Goal: Task Accomplishment & Management: Use online tool/utility

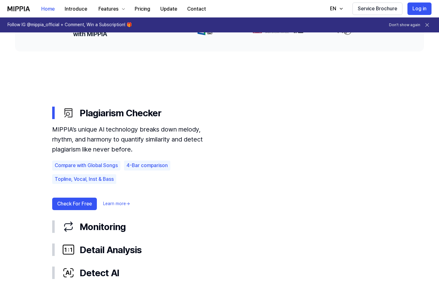
scroll to position [338, 0]
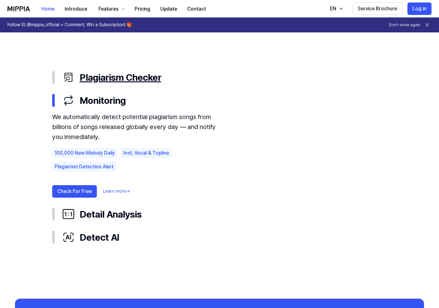
click at [101, 77] on div "Plagiarism Checker" at bounding box center [224, 77] width 325 height 13
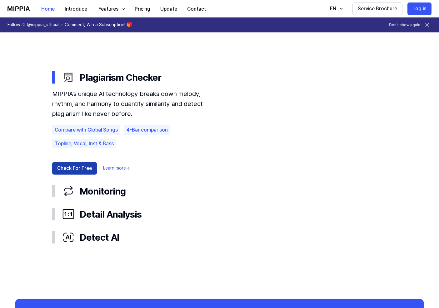
click at [77, 166] on button "Check For Free" at bounding box center [74, 168] width 45 height 12
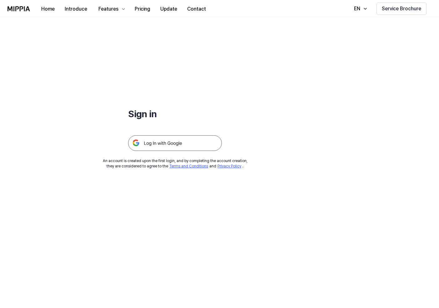
click at [174, 147] on img at bounding box center [175, 144] width 94 height 16
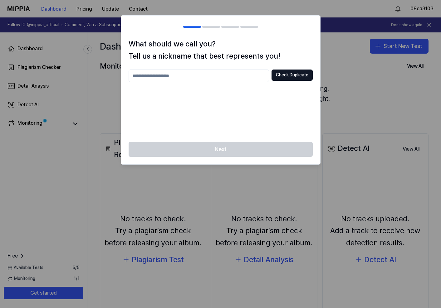
click at [234, 68] on div "What should we call you? Tell us a nickname that best represents you! Check Dup…" at bounding box center [220, 90] width 199 height 104
click at [222, 76] on input "text" at bounding box center [199, 76] width 141 height 12
type input "******"
click at [291, 72] on button "Check Duplicate" at bounding box center [292, 75] width 41 height 11
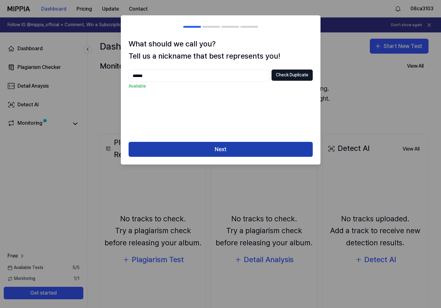
click at [210, 148] on button "Next" at bounding box center [221, 149] width 184 height 15
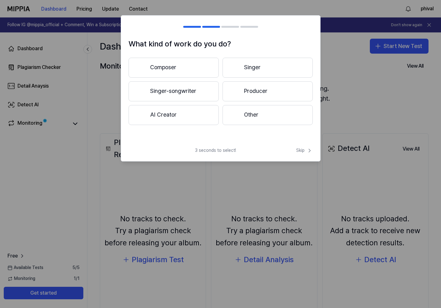
click at [207, 65] on button "Composer" at bounding box center [174, 68] width 90 height 20
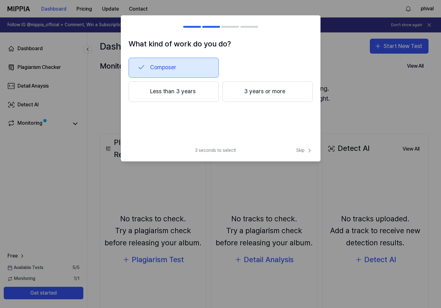
click at [240, 95] on button "3 years or more" at bounding box center [268, 91] width 90 height 21
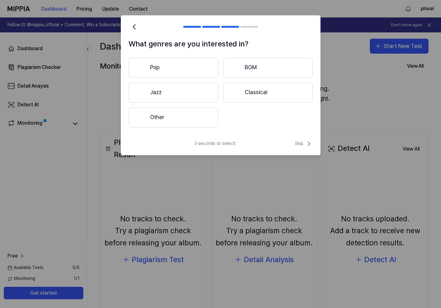
click at [261, 91] on button "Classical" at bounding box center [268, 93] width 90 height 20
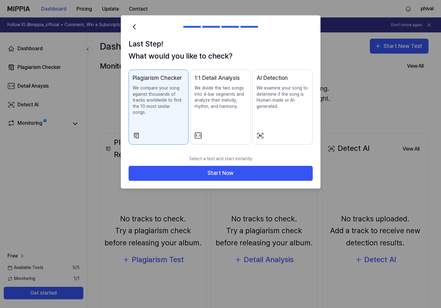
click at [286, 107] on p "We examine your song to determine if the song is Human-made or AI-generated." at bounding box center [283, 97] width 52 height 24
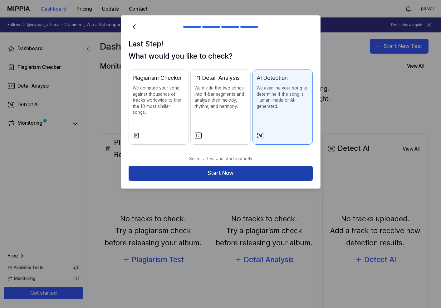
click at [260, 170] on button "Start Now" at bounding box center [221, 173] width 184 height 15
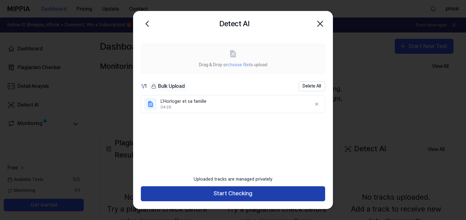
click at [223, 195] on button "Start Checking" at bounding box center [233, 193] width 184 height 15
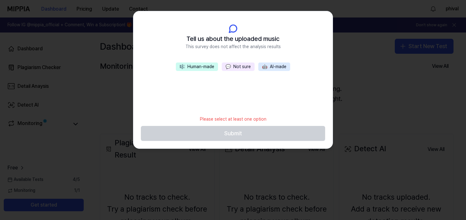
click at [210, 67] on button "🎼 Human-made" at bounding box center [197, 66] width 42 height 9
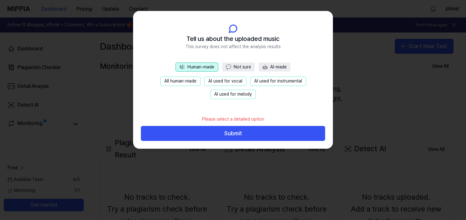
click at [196, 83] on button "All human-made" at bounding box center [180, 80] width 40 height 9
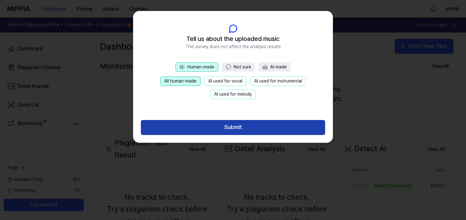
click at [203, 126] on button "Submit" at bounding box center [233, 127] width 184 height 15
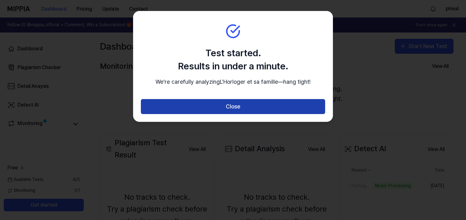
click at [219, 113] on button "Close" at bounding box center [233, 106] width 184 height 15
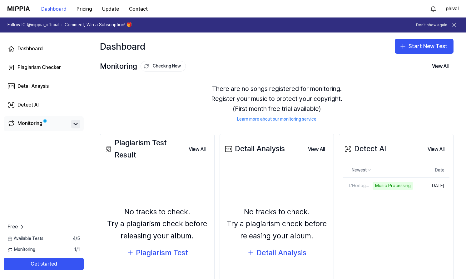
click at [73, 122] on icon at bounding box center [75, 123] width 7 height 7
click at [75, 126] on icon at bounding box center [75, 123] width 7 height 7
click at [356, 187] on div "L'Horloger et sa famille" at bounding box center [363, 186] width 41 height 6
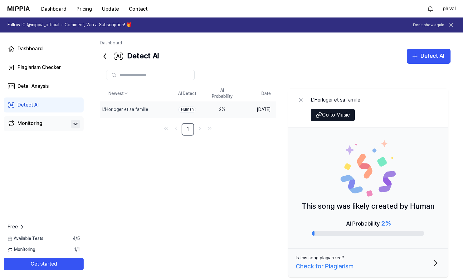
scroll to position [13, 0]
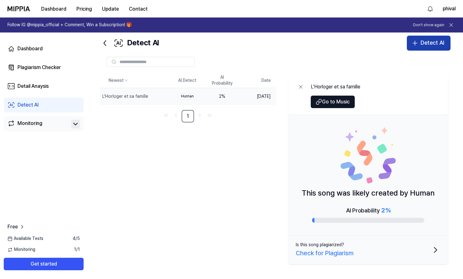
click at [419, 44] on icon "button" at bounding box center [415, 42] width 7 height 7
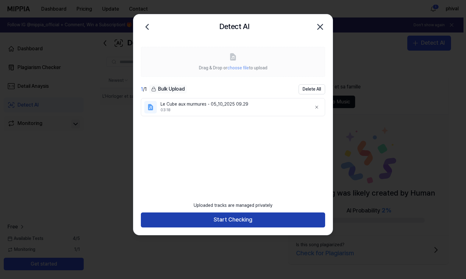
click at [232, 221] on button "Start Checking" at bounding box center [233, 219] width 184 height 15
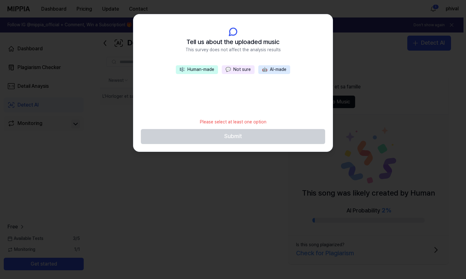
click at [207, 71] on button "🎼 Human-made" at bounding box center [197, 69] width 42 height 9
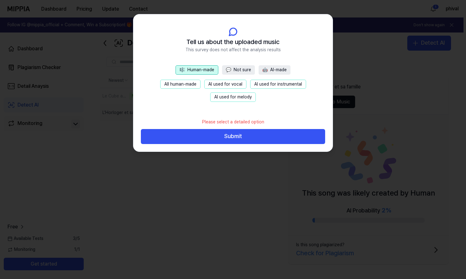
click at [191, 84] on button "All human-made" at bounding box center [180, 84] width 40 height 9
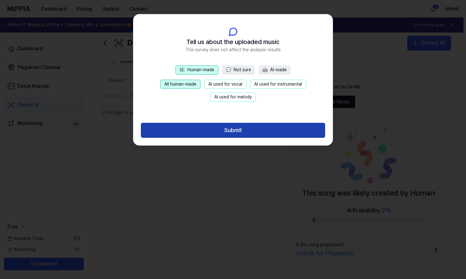
click at [207, 129] on button "Submit" at bounding box center [233, 130] width 184 height 15
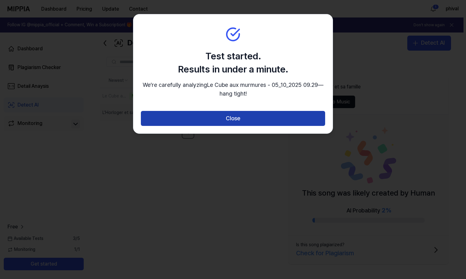
click at [234, 111] on button "Close" at bounding box center [233, 118] width 184 height 15
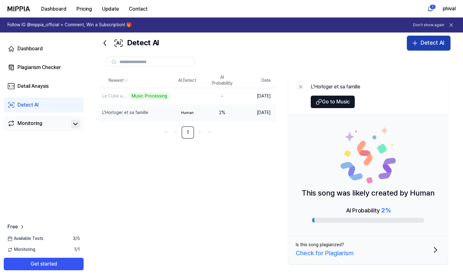
click at [427, 44] on div "Detect AI" at bounding box center [433, 42] width 24 height 9
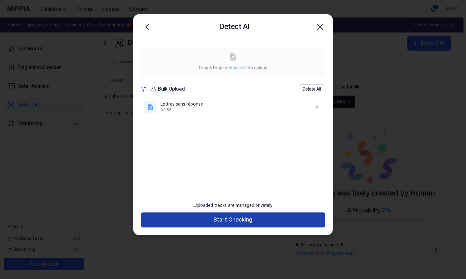
click at [251, 221] on button "Start Checking" at bounding box center [233, 219] width 184 height 15
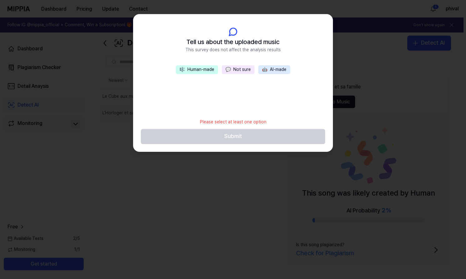
click at [210, 71] on button "🎼 Human-made" at bounding box center [197, 69] width 42 height 9
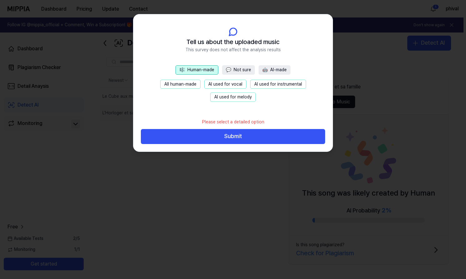
click at [192, 86] on button "All human-made" at bounding box center [180, 84] width 40 height 9
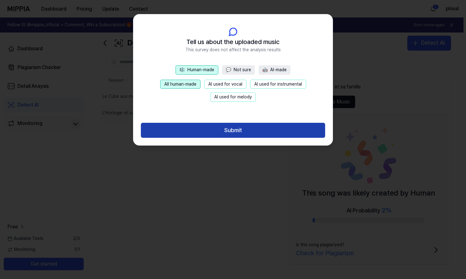
click at [206, 126] on button "Submit" at bounding box center [233, 130] width 184 height 15
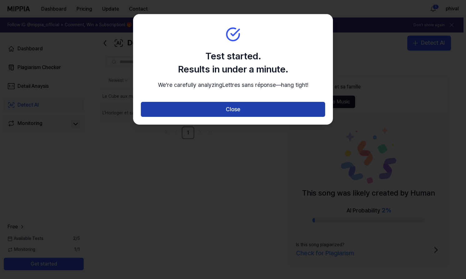
click at [231, 114] on button "Close" at bounding box center [233, 109] width 184 height 15
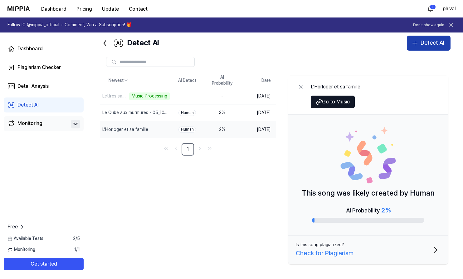
click at [439, 43] on div "Detect AI" at bounding box center [433, 42] width 24 height 9
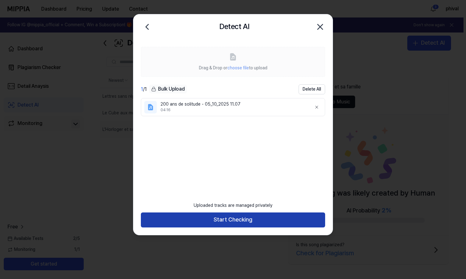
click at [242, 220] on button "Start Checking" at bounding box center [233, 219] width 184 height 15
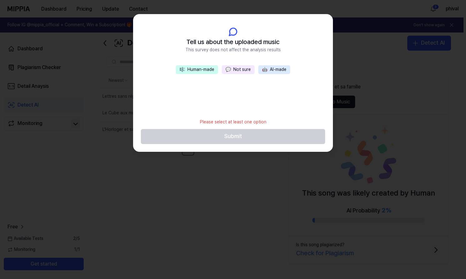
click at [201, 71] on button "🎼 Human-made" at bounding box center [197, 69] width 42 height 9
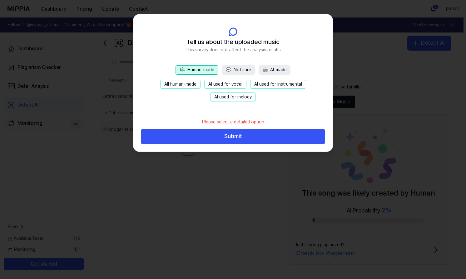
click at [195, 82] on button "All human-made" at bounding box center [180, 84] width 40 height 9
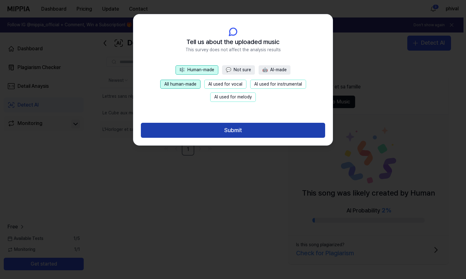
click at [203, 130] on button "Submit" at bounding box center [233, 130] width 184 height 15
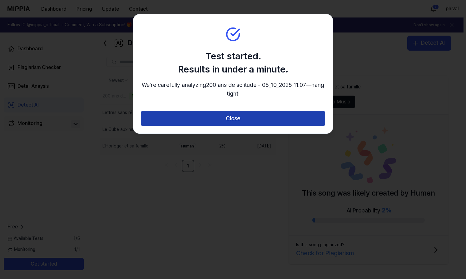
click at [207, 120] on button "Close" at bounding box center [233, 118] width 184 height 15
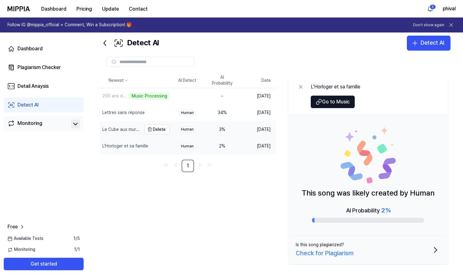
click at [118, 133] on div "Le Cube aux murmures - 05_10_2025 09.29" at bounding box center [121, 129] width 42 height 16
click at [118, 115] on div "Lettres sans réponse" at bounding box center [121, 113] width 38 height 6
click at [116, 145] on div "L'Horloger et sa famille" at bounding box center [121, 146] width 38 height 6
click at [117, 133] on div "Le Cube aux murmures - 05_10_2025 09.29" at bounding box center [121, 129] width 42 height 16
click at [116, 115] on div "Lettres sans réponse" at bounding box center [121, 113] width 38 height 6
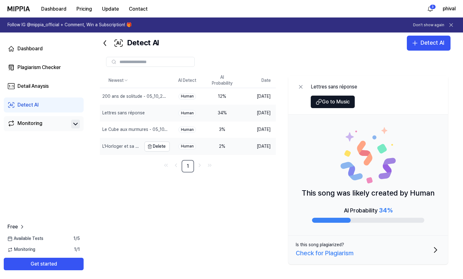
click at [116, 148] on div "L'Horloger et sa famille" at bounding box center [121, 146] width 38 height 6
click at [135, 94] on div "200 ans de solitude - 05_10_2025 11.07" at bounding box center [121, 96] width 38 height 6
click at [125, 147] on div "L'Horloger et sa famille" at bounding box center [121, 146] width 38 height 6
click at [340, 256] on div "Check for Plagiarism" at bounding box center [325, 253] width 58 height 10
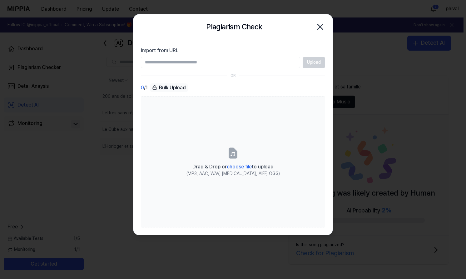
click at [319, 24] on icon "button" at bounding box center [320, 27] width 10 height 10
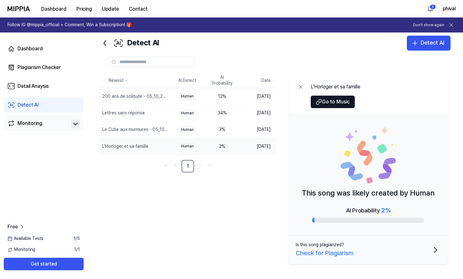
click at [250, 144] on td "[DATE]" at bounding box center [258, 146] width 36 height 17
click at [333, 102] on span "Go to Music" at bounding box center [336, 101] width 28 height 7
click at [357, 249] on button "Is this song plagiarized? Check for Plagiarism" at bounding box center [369, 249] width 160 height 29
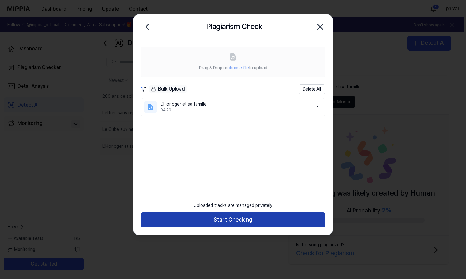
click at [221, 218] on button "Start Checking" at bounding box center [233, 219] width 184 height 15
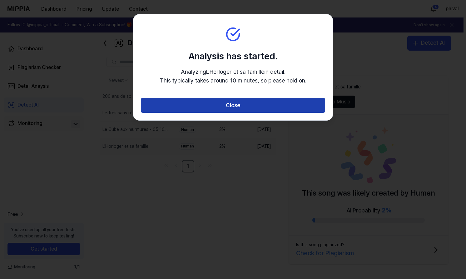
click at [234, 107] on button "Close" at bounding box center [233, 105] width 184 height 15
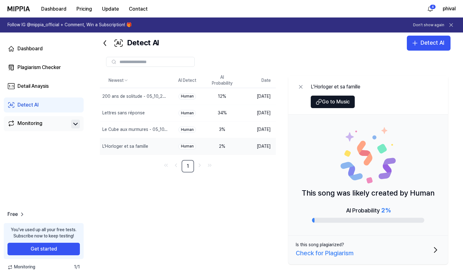
click at [72, 124] on icon at bounding box center [75, 123] width 7 height 7
click at [53, 71] on link "Plagiarism Checker" at bounding box center [44, 67] width 80 height 15
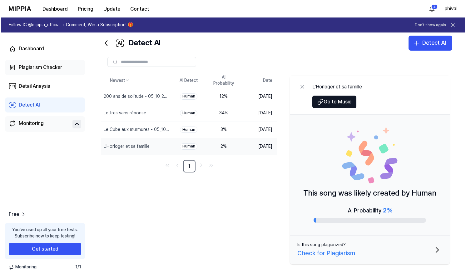
scroll to position [0, 0]
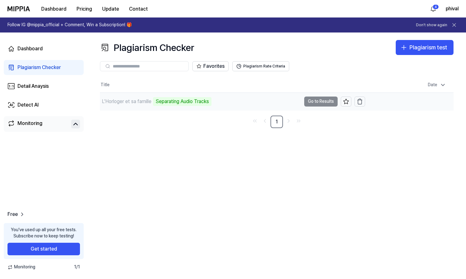
click at [311, 102] on td "L'Horloger et sa famille Separating Audio Tracks Go to Results" at bounding box center [232, 101] width 265 height 17
click at [180, 103] on div "Separating Audio Tracks" at bounding box center [182, 101] width 58 height 9
click at [45, 101] on link "Detect AI" at bounding box center [44, 104] width 80 height 15
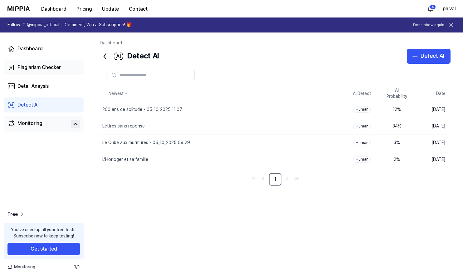
click at [45, 72] on link "Plagiarism Checker" at bounding box center [44, 67] width 80 height 15
